Goal: Information Seeking & Learning: Learn about a topic

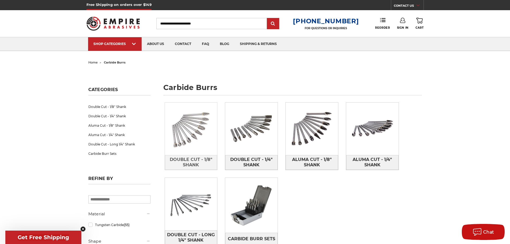
scroll to position [27, 0]
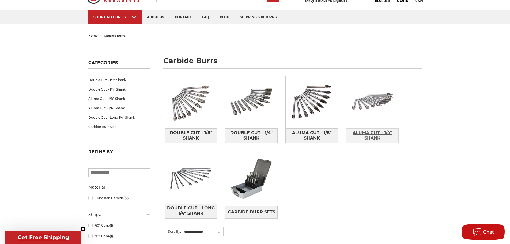
click at [371, 136] on span "Aluma Cut - 1/4" Shank" at bounding box center [373, 135] width 52 height 14
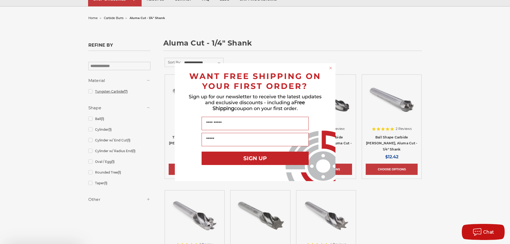
scroll to position [80, 0]
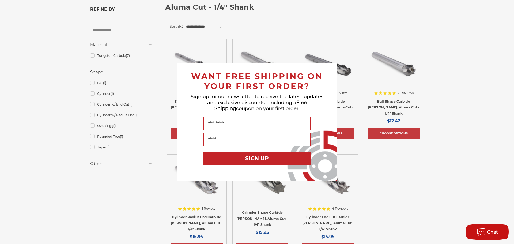
click at [331, 68] on circle "Close dialog" at bounding box center [332, 67] width 5 height 5
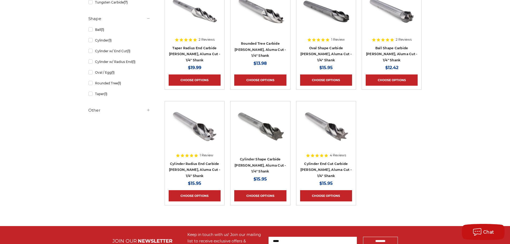
scroll to position [134, 0]
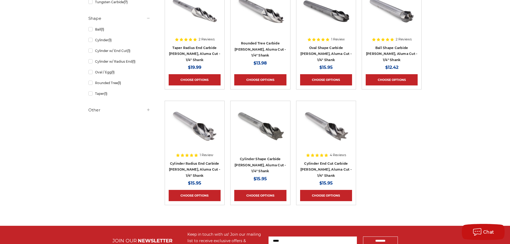
click at [255, 163] on div at bounding box center [260, 139] width 52 height 69
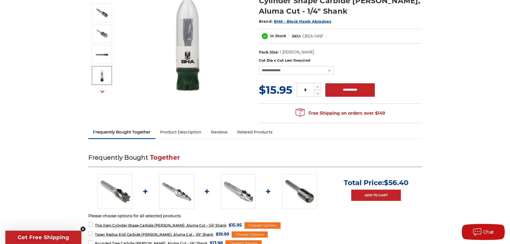
click at [169, 136] on link "Product Description" at bounding box center [180, 132] width 51 height 12
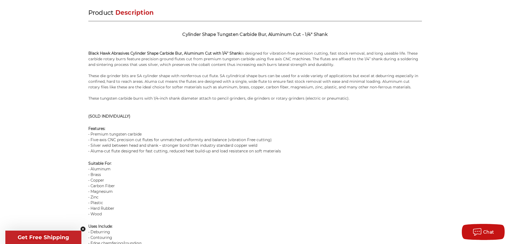
scroll to position [345, 0]
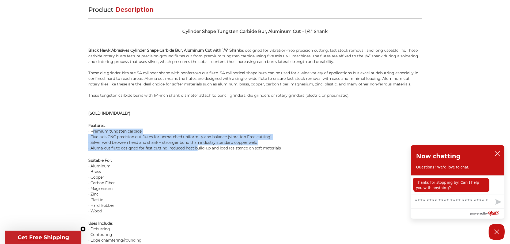
drag, startPoint x: 93, startPoint y: 132, endPoint x: 198, endPoint y: 147, distance: 105.8
click at [197, 147] on p "Features : • Premium tungsten carbide • Five-axis CNC precision cut flutes for …" at bounding box center [255, 137] width 334 height 28
click at [198, 147] on p "Features : • Premium tungsten carbide • Five-axis CNC precision cut flutes for …" at bounding box center [255, 137] width 334 height 28
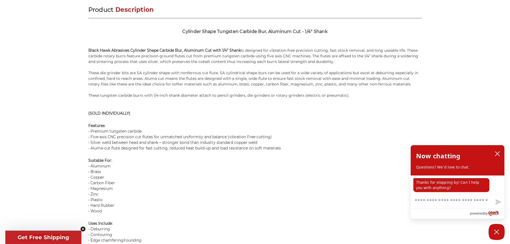
scroll to position [372, 0]
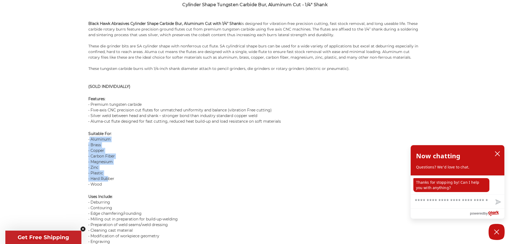
drag, startPoint x: 89, startPoint y: 138, endPoint x: 107, endPoint y: 181, distance: 46.7
click at [107, 181] on p "Suitable For : • Aluminum • Brass • Copper • Carbon Fiber • Magnesium • Zinc • …" at bounding box center [255, 159] width 334 height 56
click at [107, 182] on p "Suitable For : • Aluminum • Brass • Copper • Carbon Fiber • Magnesium • Zinc • …" at bounding box center [255, 159] width 334 height 56
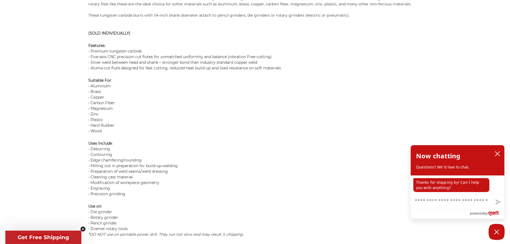
scroll to position [426, 0]
click at [84, 228] on icon "Close teaser" at bounding box center [82, 228] width 5 height 5
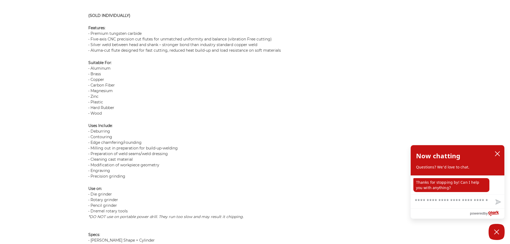
scroll to position [453, 0]
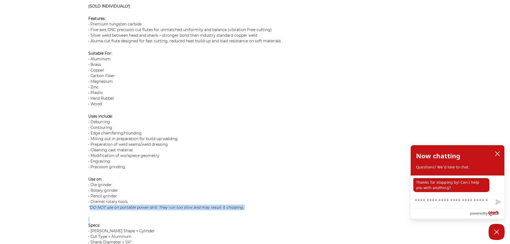
drag, startPoint x: 91, startPoint y: 207, endPoint x: 128, endPoint y: 212, distance: 37.3
click at [128, 212] on div "Product Description Cylinder Shape Tungsten Carbide Bur, Aluminum Cut - 1/4" Sh…" at bounding box center [255, 80] width 334 height 364
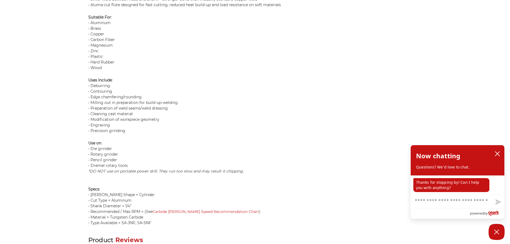
scroll to position [506, 0]
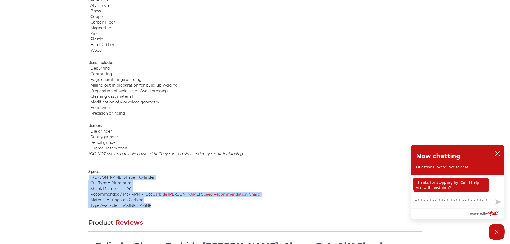
drag, startPoint x: 151, startPoint y: 208, endPoint x: 89, endPoint y: 178, distance: 68.9
click at [89, 178] on p "Specs : • Burr Shape = Cylinder • Cut Type = Aluminum • Shank Diameter = 1/4" •…" at bounding box center [255, 185] width 334 height 45
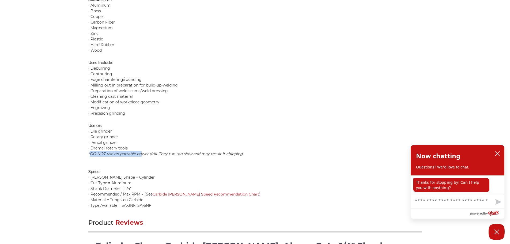
drag, startPoint x: 90, startPoint y: 154, endPoint x: 144, endPoint y: 159, distance: 53.6
click at [143, 157] on p "Use on : • Die grinder • Rotary grinder • Pencil grinder • Dremel rotary tools …" at bounding box center [255, 140] width 334 height 34
click at [138, 174] on p "Specs : • Burr Shape = Cylinder • Cut Type = Aluminum • Shank Diameter = 1/4" •…" at bounding box center [255, 185] width 334 height 45
click at [182, 196] on link "Carbide Burr Speed Recommendation Chart" at bounding box center [206, 194] width 107 height 5
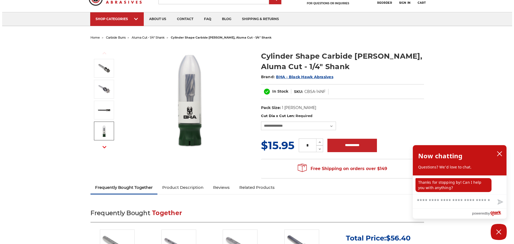
scroll to position [0, 0]
